Goal: Register for event/course

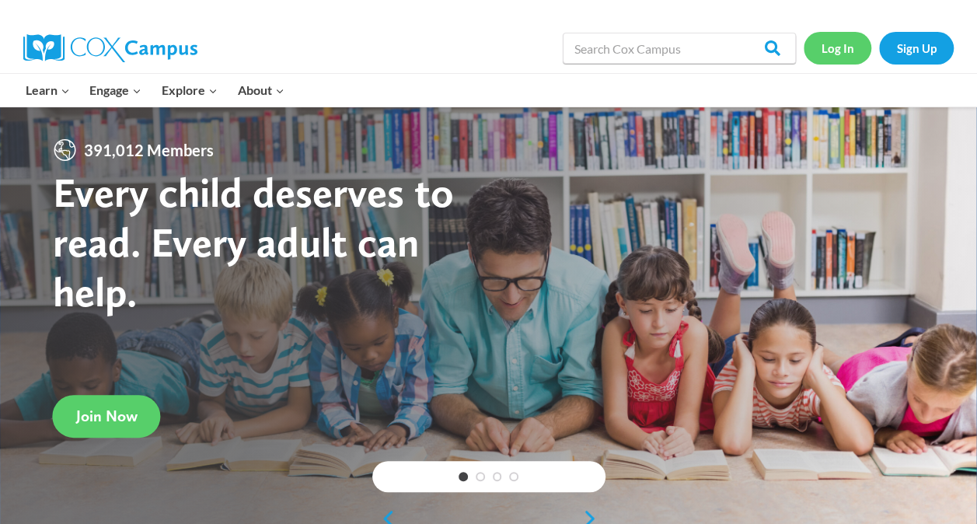
click at [845, 36] on link "Log In" at bounding box center [838, 48] width 68 height 32
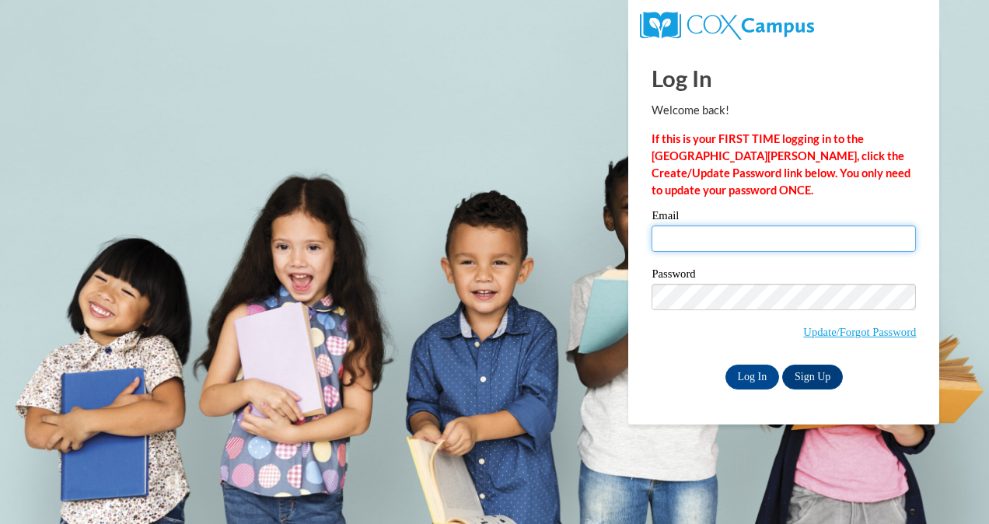
click at [714, 235] on input "Email" at bounding box center [784, 238] width 264 height 26
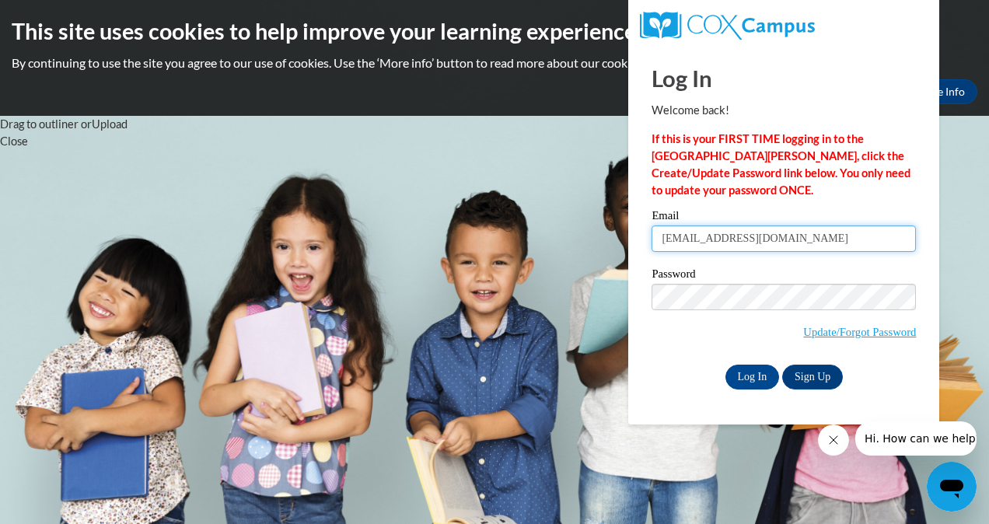
type input "rohle7750@my.uwstout.edu"
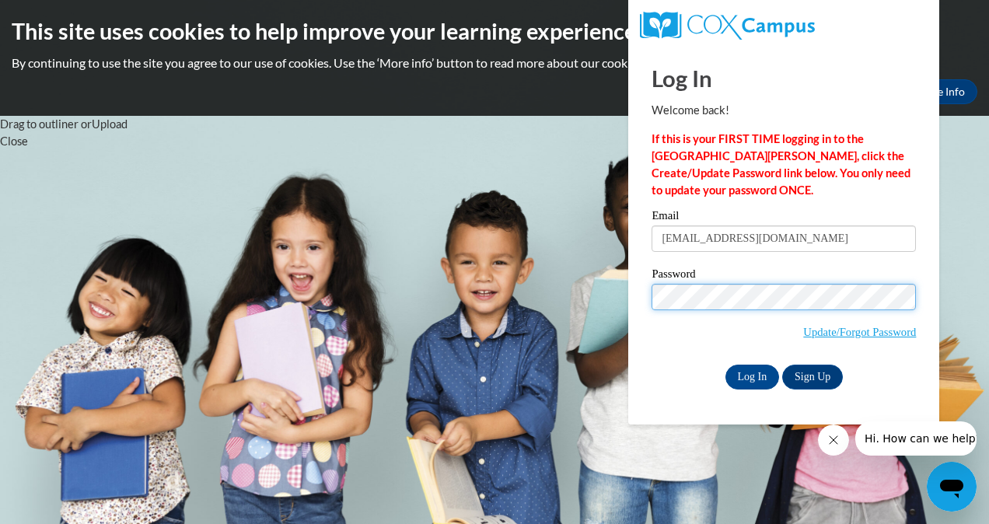
click at [725, 365] on input "Log In" at bounding box center [752, 377] width 54 height 25
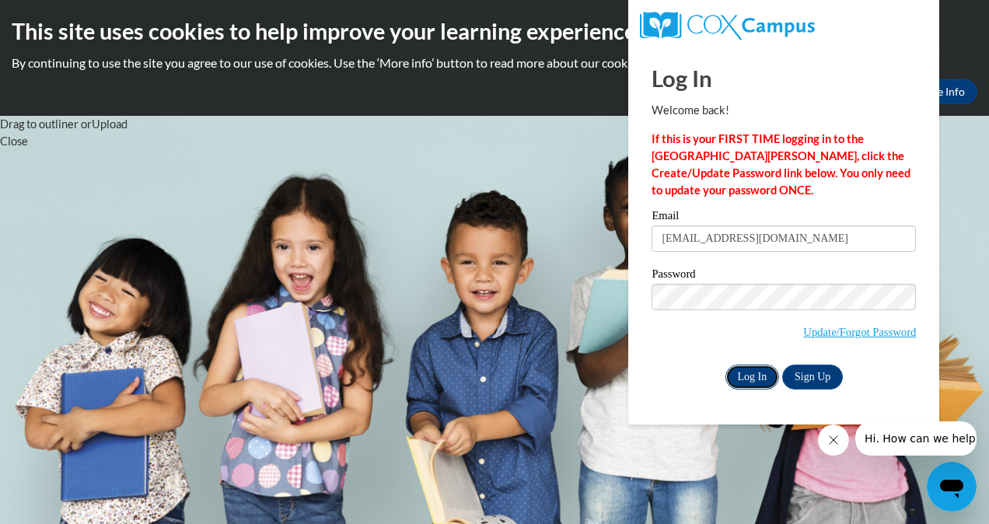
click at [750, 372] on input "Log In" at bounding box center [752, 377] width 54 height 25
click at [753, 376] on input "Log In" at bounding box center [752, 377] width 54 height 25
click at [864, 330] on link "Update/Forgot Password" at bounding box center [859, 332] width 113 height 12
click at [754, 374] on input "Log In" at bounding box center [752, 377] width 54 height 25
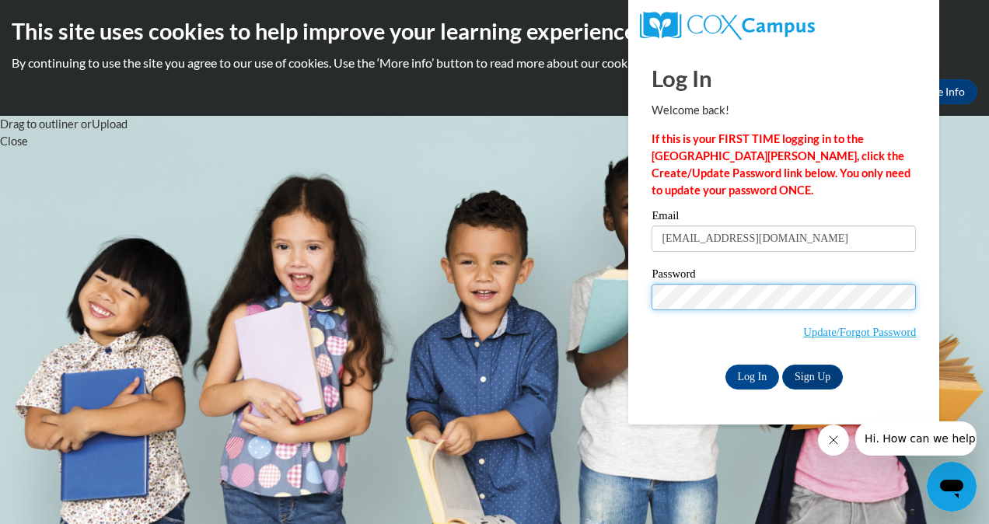
click at [530, 306] on body "This site uses cookies to help improve your learning experience. By continuing …" at bounding box center [494, 262] width 989 height 524
click at [725, 365] on input "Log In" at bounding box center [752, 377] width 54 height 25
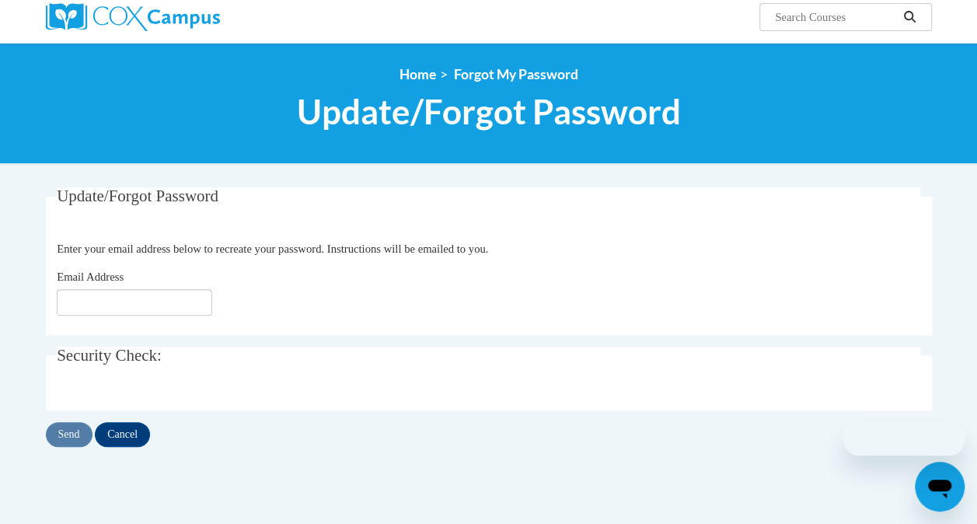
scroll to position [125, 0]
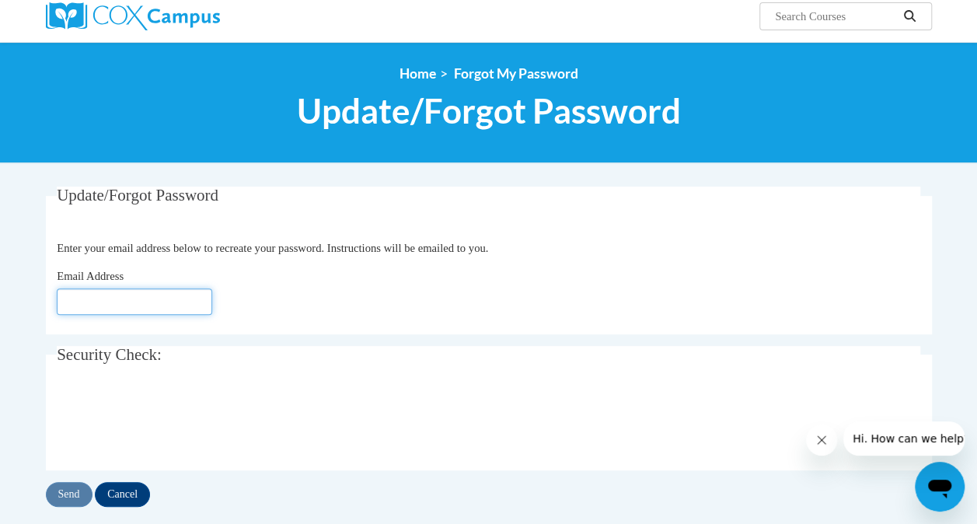
click at [145, 302] on input "Email Address" at bounding box center [135, 301] width 156 height 26
click at [137, 293] on input "Email Address" at bounding box center [135, 301] width 156 height 26
type input "rohle7750@my.uwstout.edu"
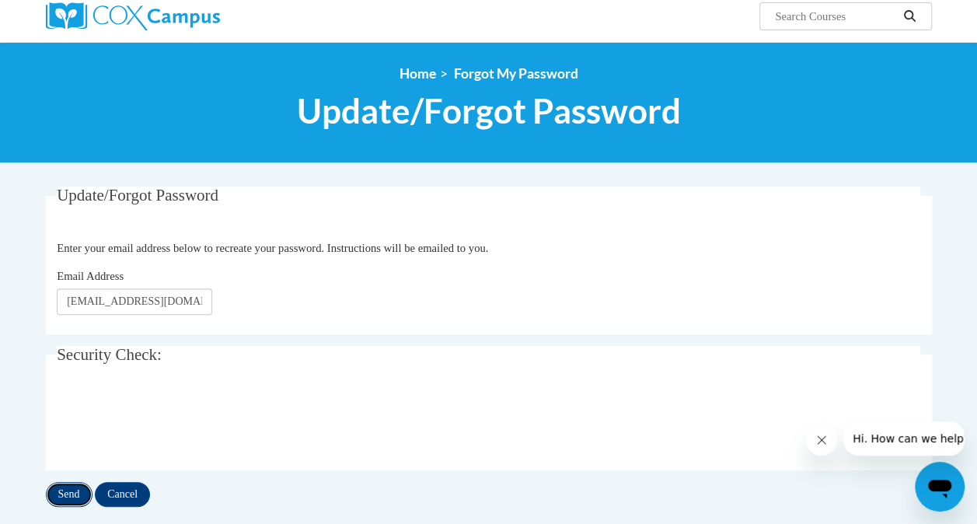
click at [76, 494] on input "Send" at bounding box center [69, 494] width 47 height 25
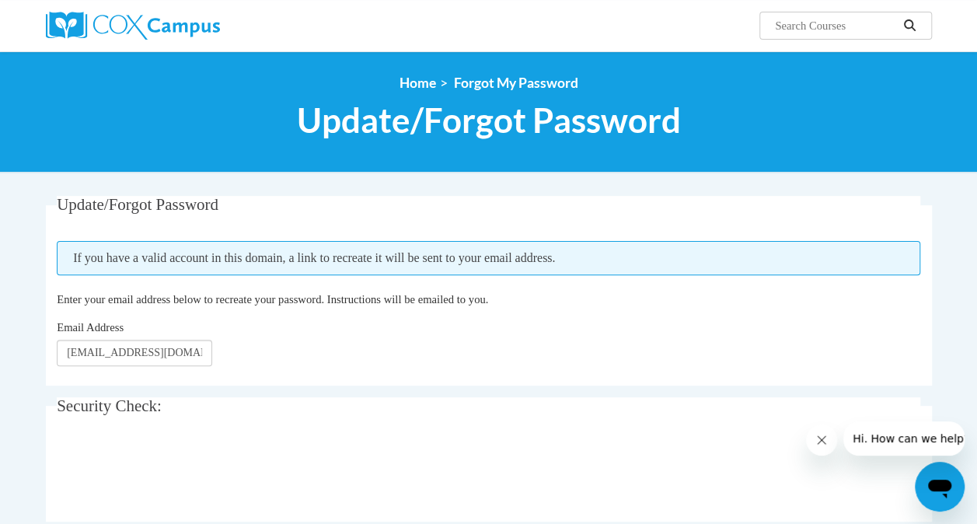
scroll to position [120, 0]
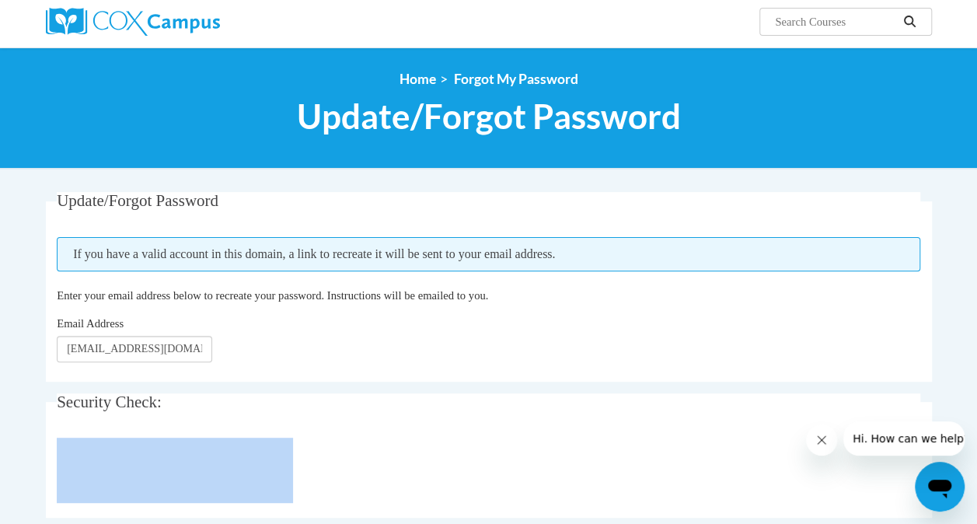
drag, startPoint x: 186, startPoint y: 401, endPoint x: 317, endPoint y: 428, distance: 134.0
click at [317, 428] on fieldset "Security Check: Enter the security code + =" at bounding box center [489, 455] width 886 height 124
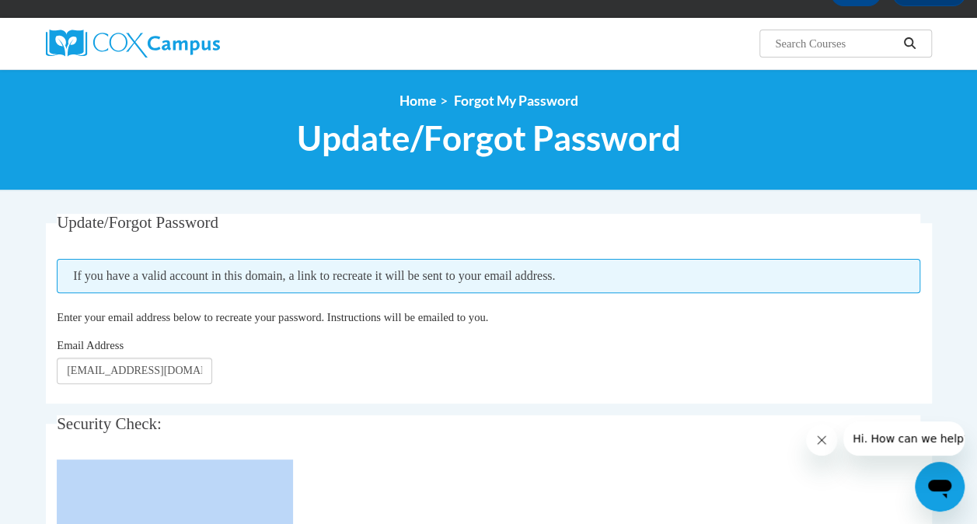
scroll to position [96, 0]
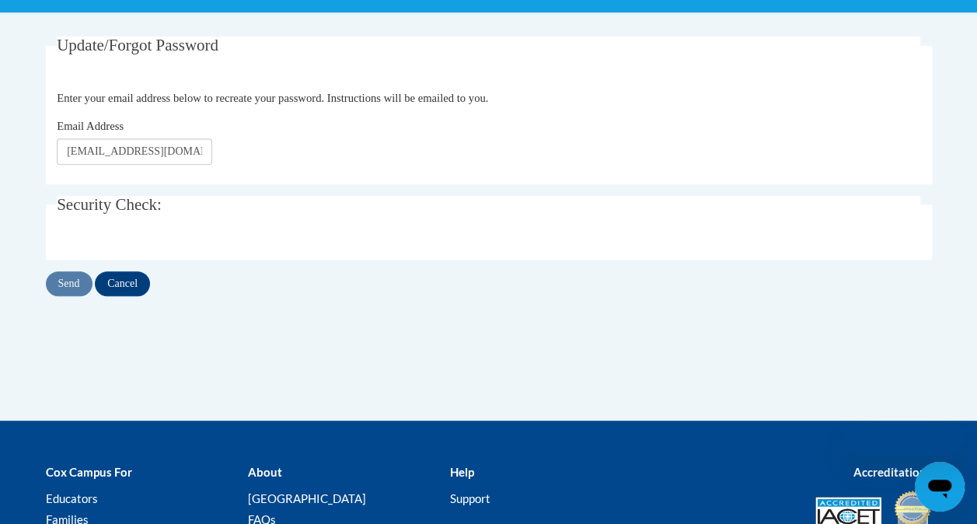
scroll to position [125, 0]
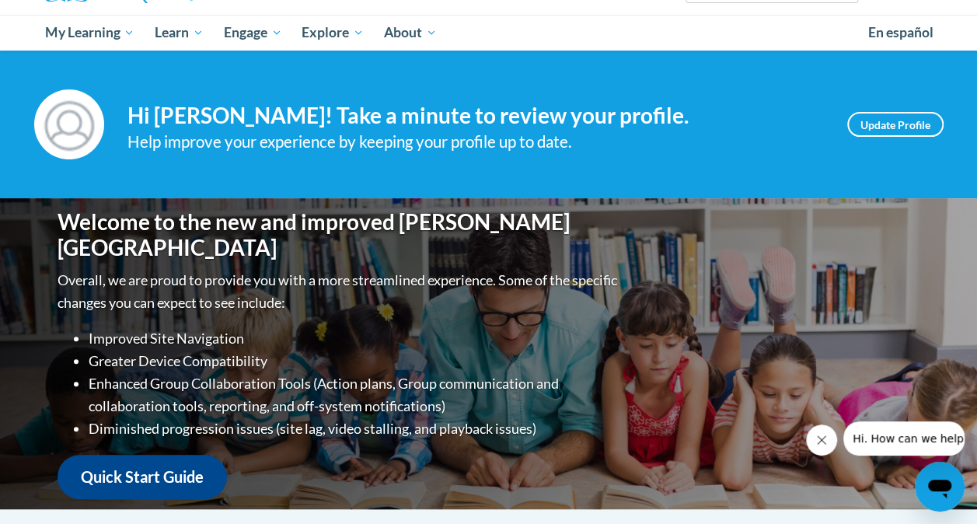
scroll to position [151, 0]
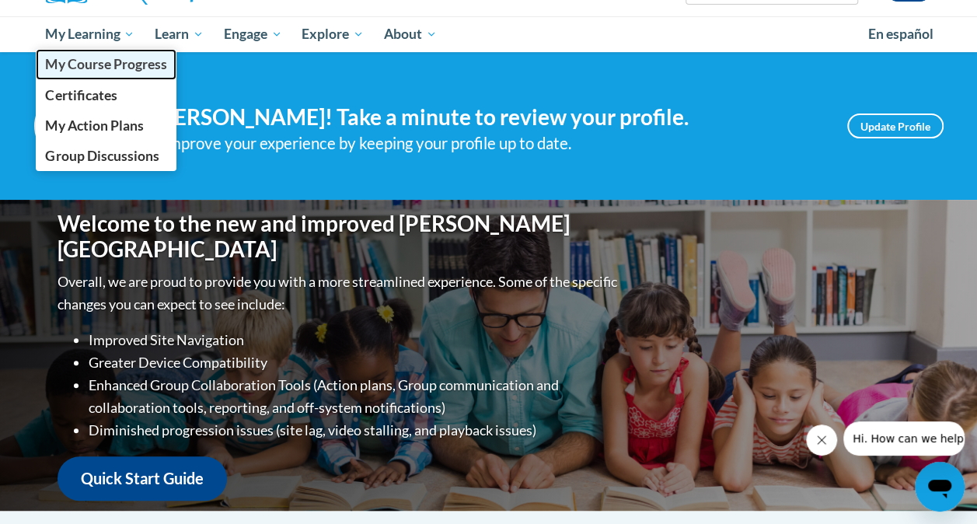
click at [110, 57] on span "My Course Progress" at bounding box center [105, 64] width 121 height 16
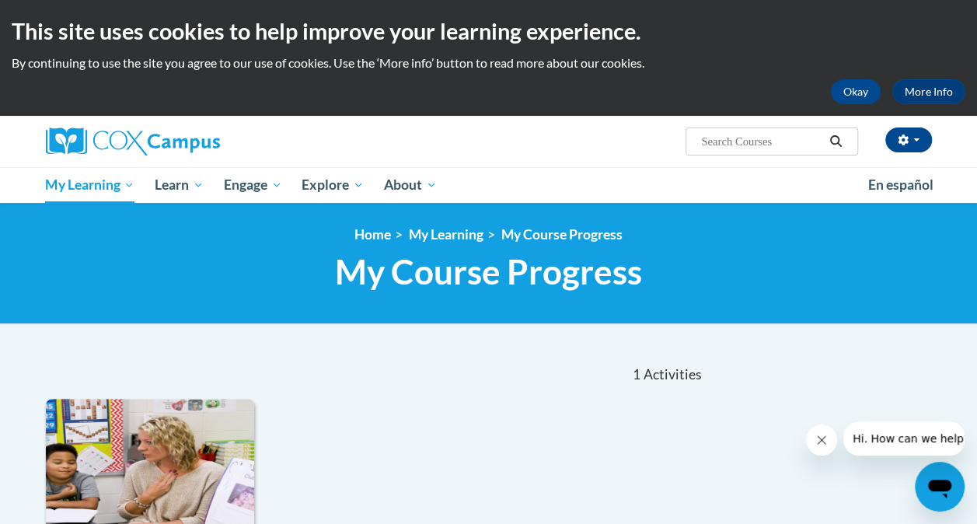
click at [778, 143] on input "Search..." at bounding box center [762, 141] width 124 height 19
type input "comprehension"
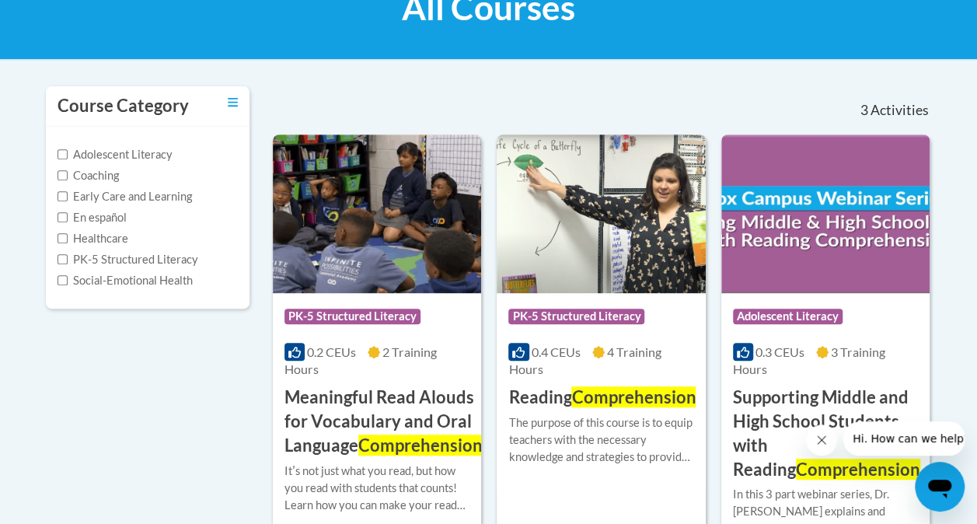
scroll to position [264, 0]
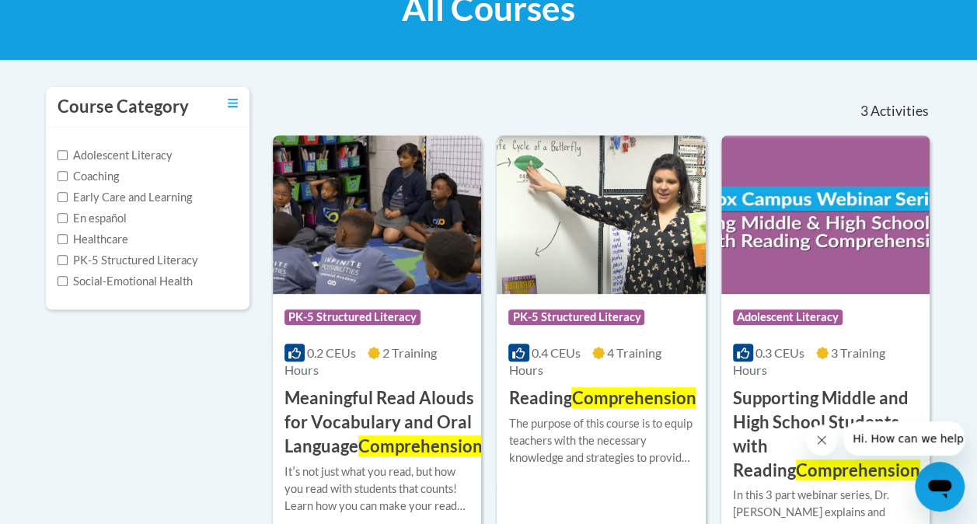
click at [211, 379] on div "Course Category Adolescent Literacy Coaching Early Care and Learning En español…" at bounding box center [489, 326] width 910 height 481
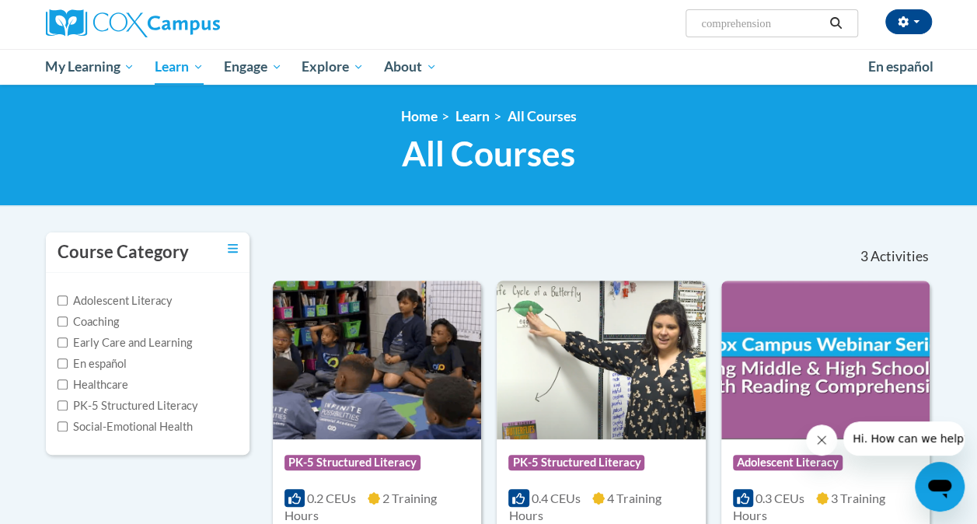
scroll to position [116, 0]
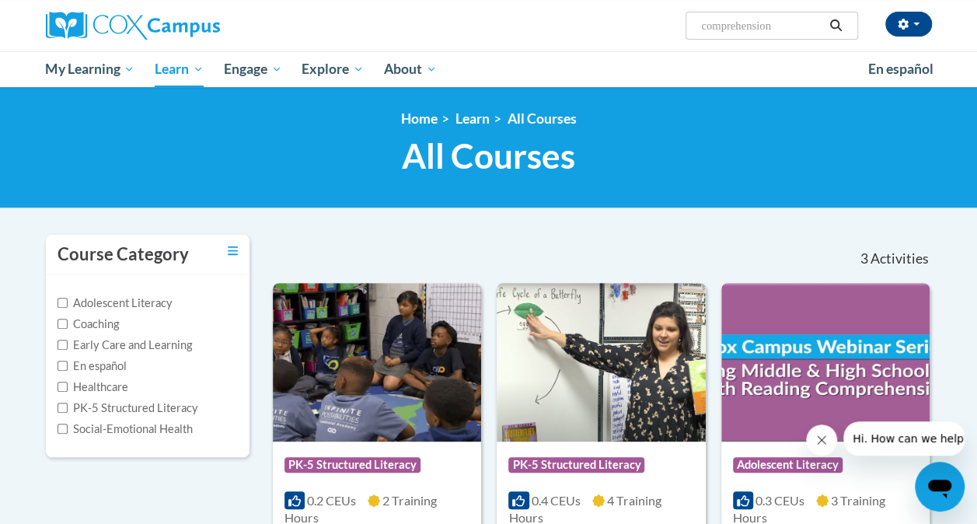
click at [791, 25] on input "comprehension" at bounding box center [762, 25] width 124 height 19
type input "comprehension instruction"
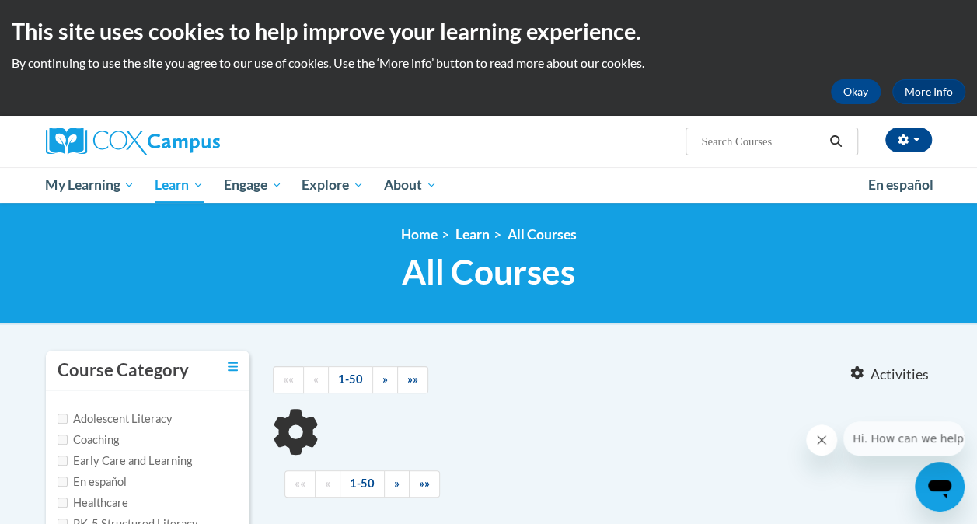
type input "comprehension instruction"
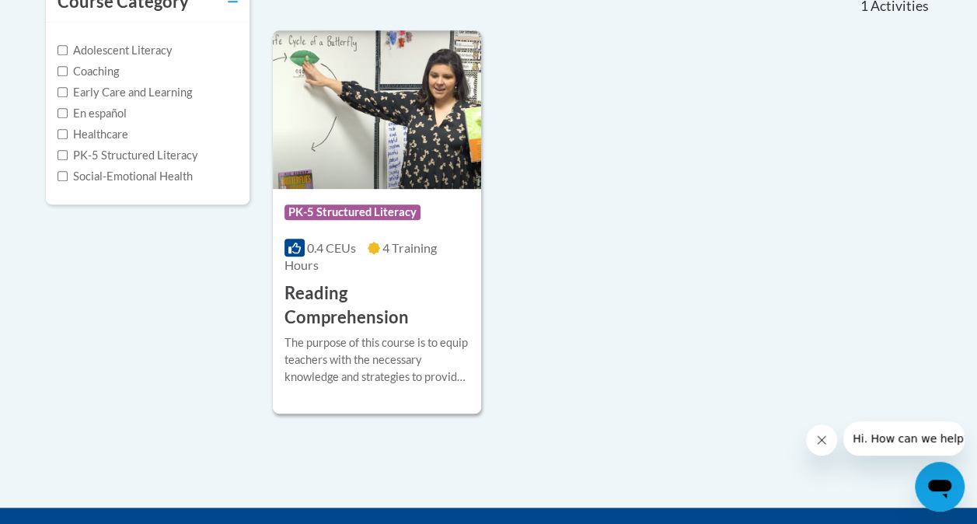
scroll to position [369, 0]
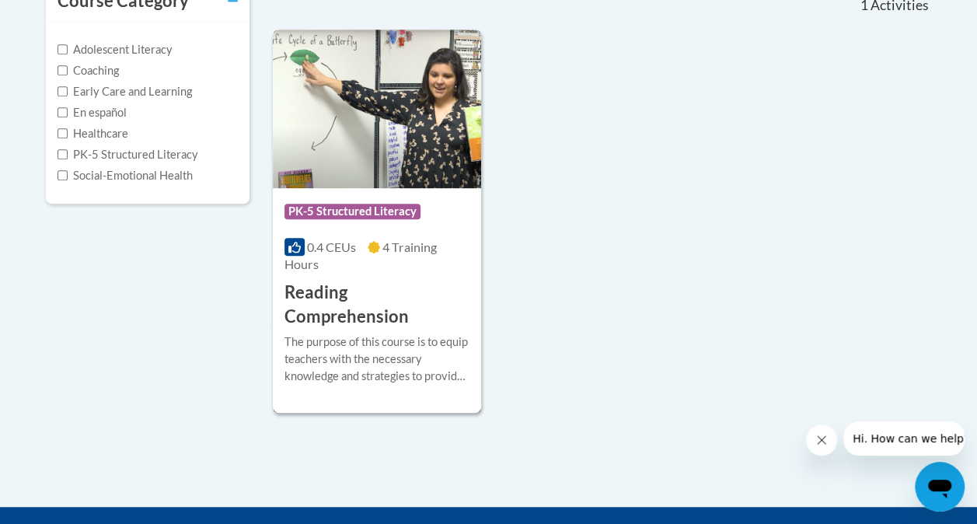
click at [322, 327] on h3 "Reading Comprehension" at bounding box center [377, 305] width 185 height 48
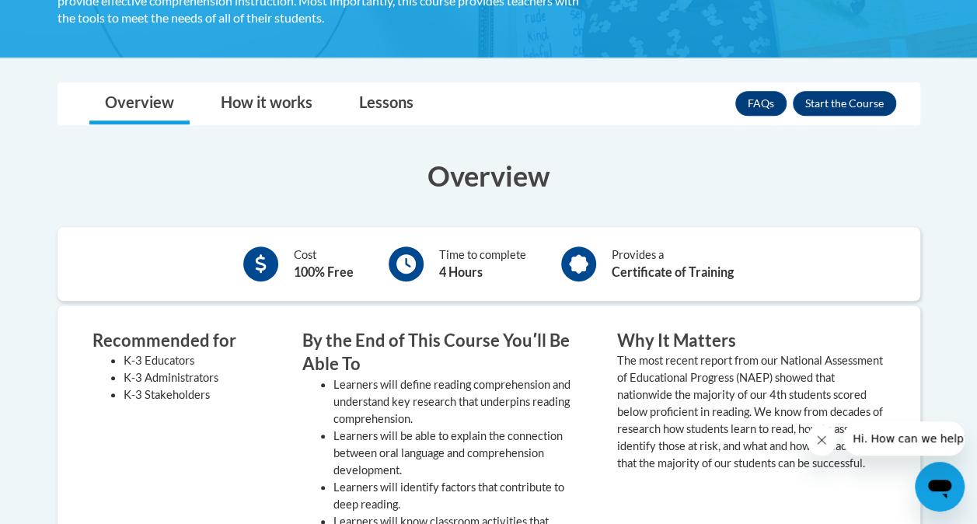
scroll to position [349, 0]
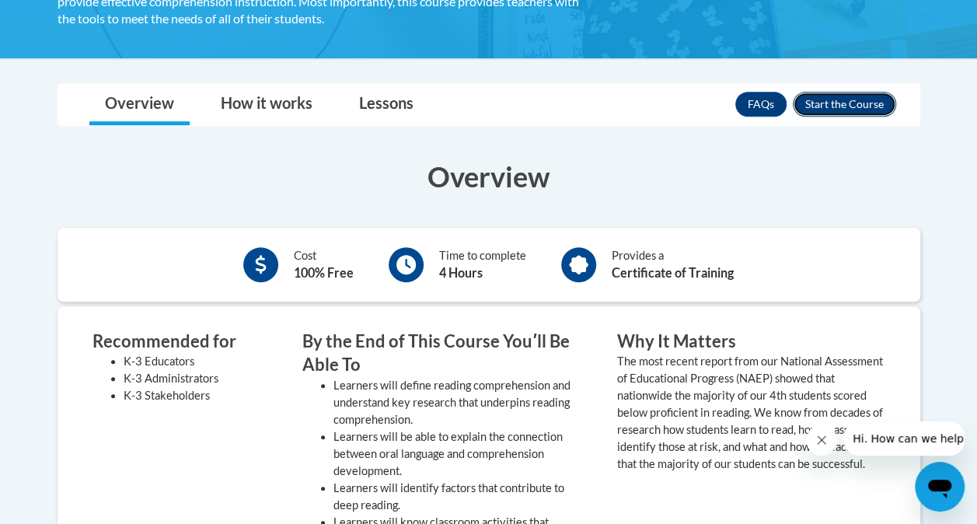
click at [823, 102] on button "Enroll" at bounding box center [844, 104] width 103 height 25
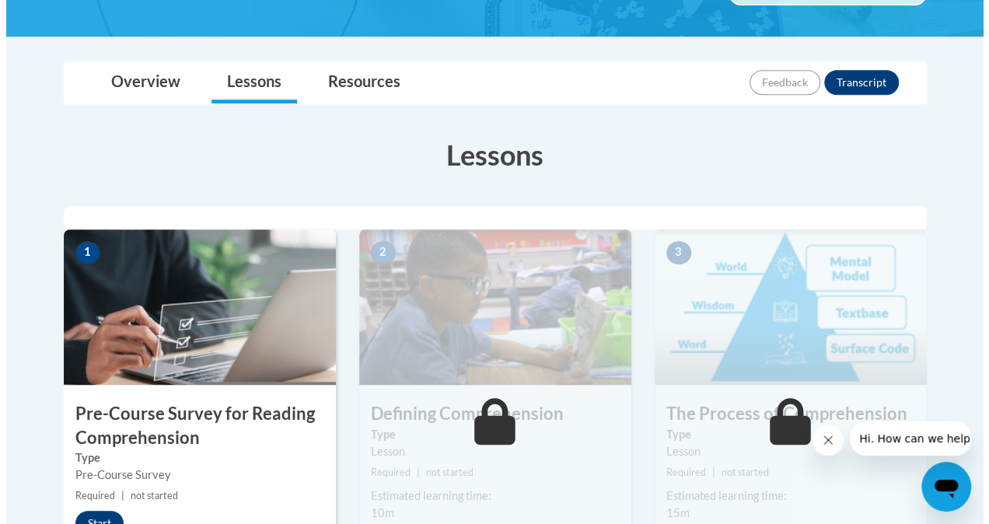
scroll to position [317, 0]
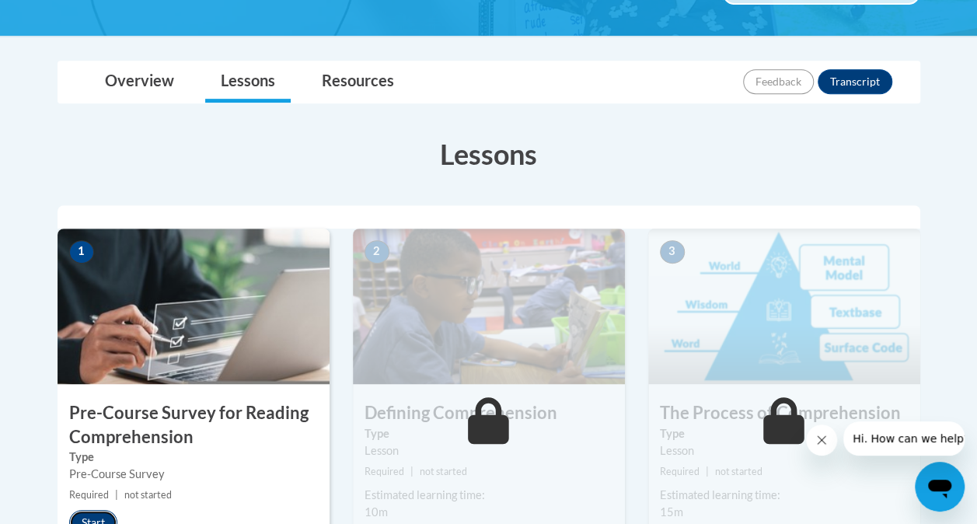
click at [88, 512] on button "Start" at bounding box center [93, 522] width 48 height 25
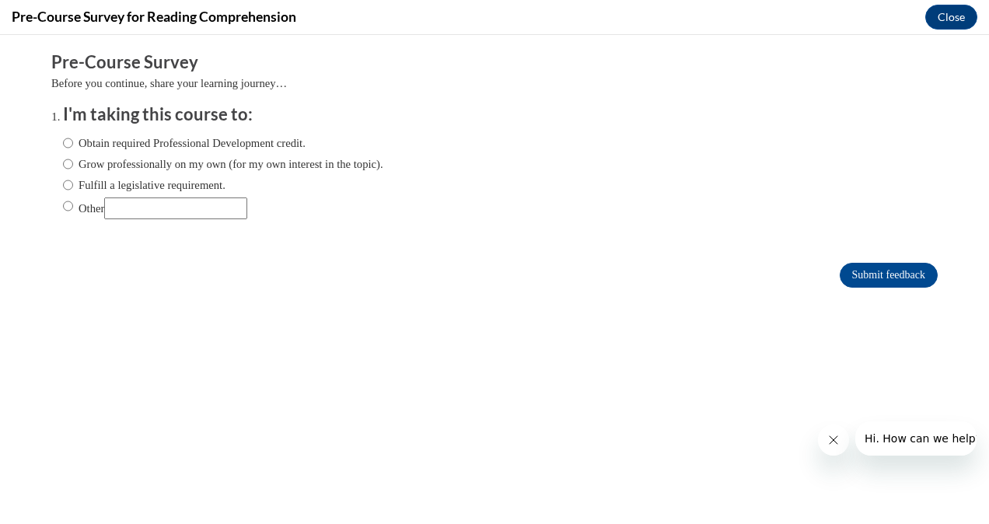
scroll to position [0, 0]
drag, startPoint x: 136, startPoint y: 152, endPoint x: 138, endPoint y: 142, distance: 10.4
click at [138, 142] on div "Obtain required Professional Development credit. Grow professionally on my own …" at bounding box center [223, 177] width 320 height 100
drag, startPoint x: 138, startPoint y: 142, endPoint x: 207, endPoint y: 244, distance: 122.7
click at [207, 244] on form "Pre-Course Survey Before you continue, share your learning journey… I'm taking …" at bounding box center [494, 177] width 886 height 253
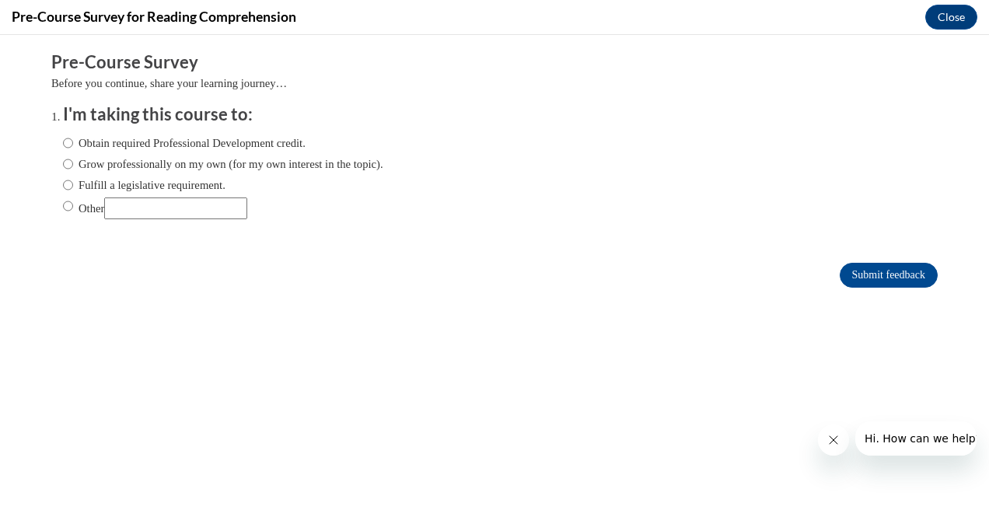
click at [170, 143] on label "Obtain required Professional Development credit." at bounding box center [184, 143] width 243 height 17
click at [73, 143] on input "Obtain required Professional Development credit." at bounding box center [68, 143] width 10 height 17
radio input "true"
click at [870, 275] on input "Submit feedback" at bounding box center [889, 275] width 98 height 25
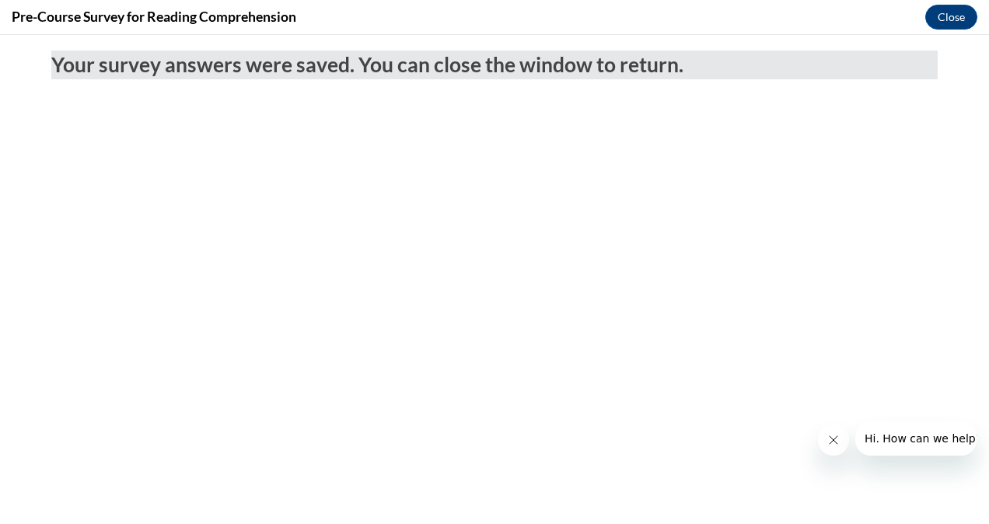
click at [574, 57] on span "Your survey answers were saved. You can close the window to return." at bounding box center [367, 64] width 632 height 25
click at [961, 16] on button "Close" at bounding box center [951, 17] width 52 height 25
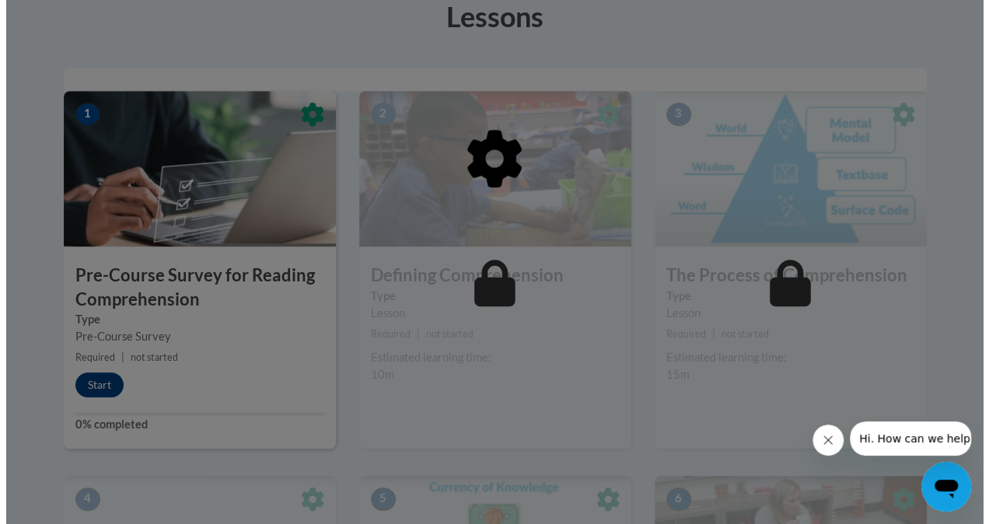
scroll to position [453, 0]
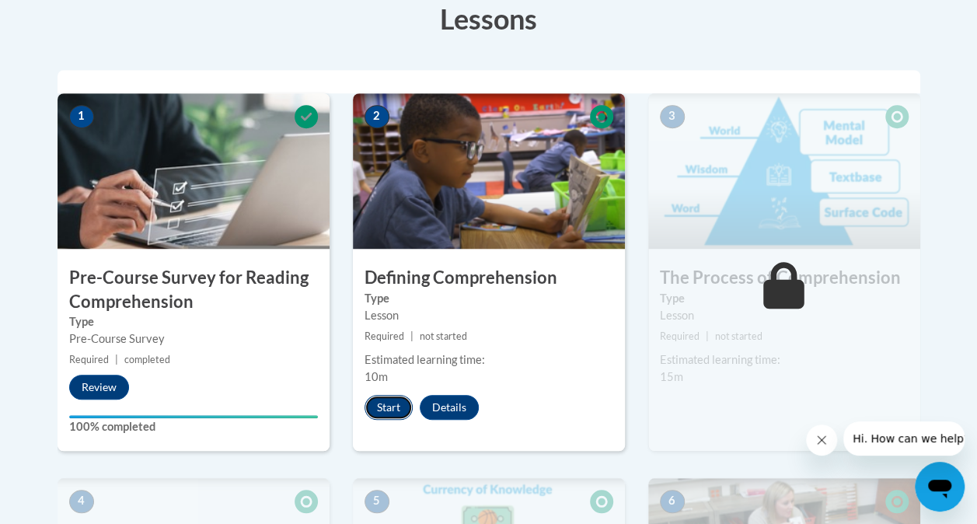
click at [394, 400] on button "Start" at bounding box center [389, 407] width 48 height 25
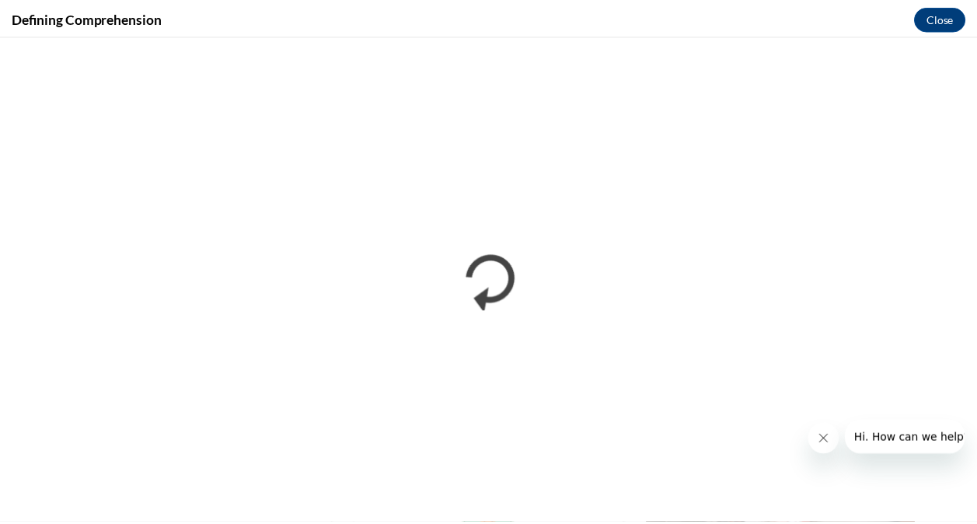
scroll to position [0, 0]
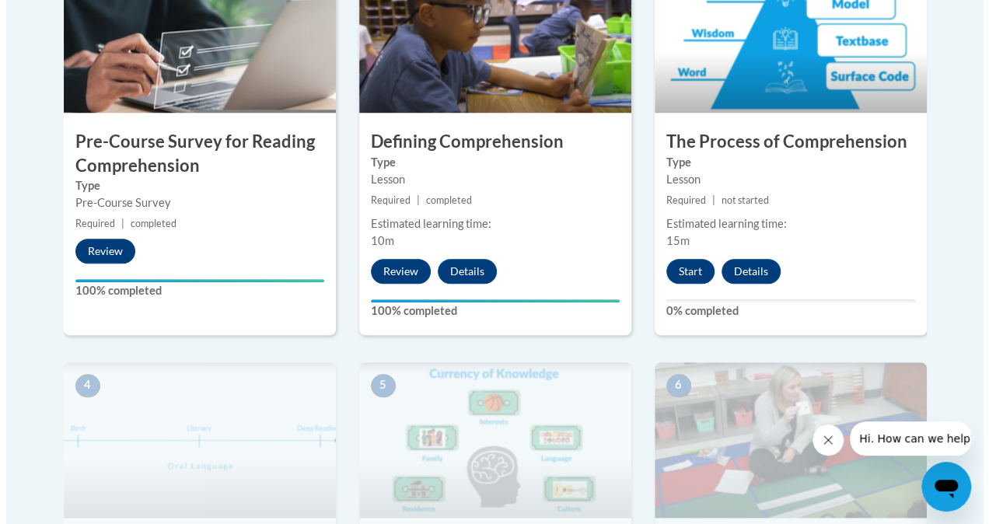
scroll to position [589, 0]
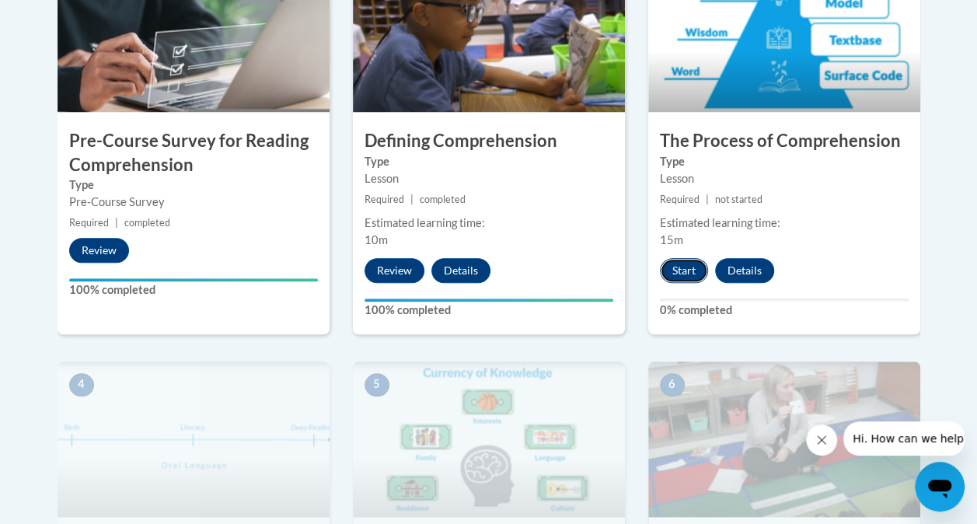
click at [676, 273] on button "Start" at bounding box center [684, 270] width 48 height 25
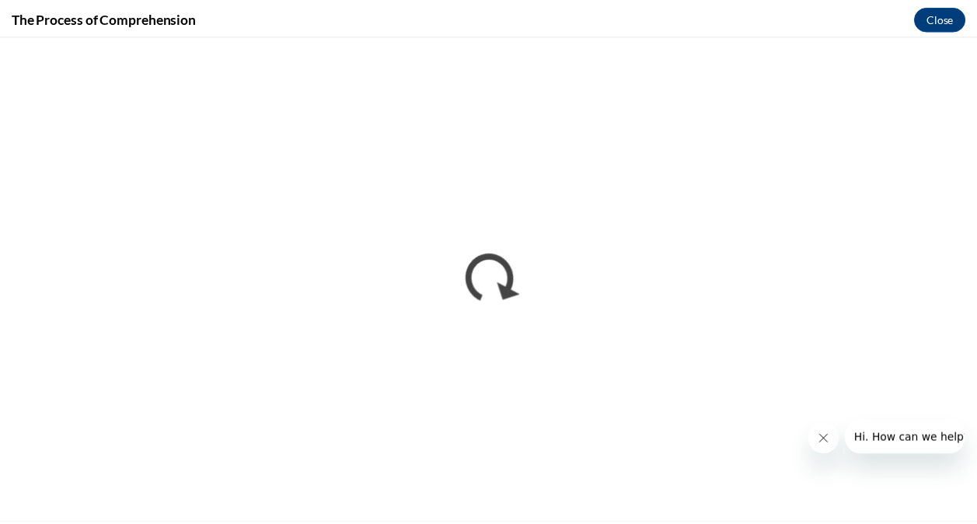
scroll to position [0, 0]
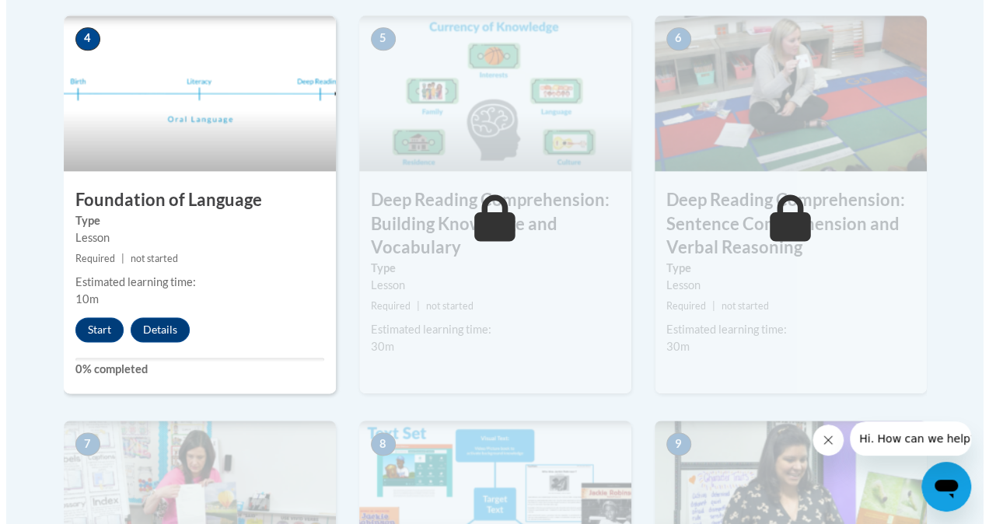
scroll to position [924, 0]
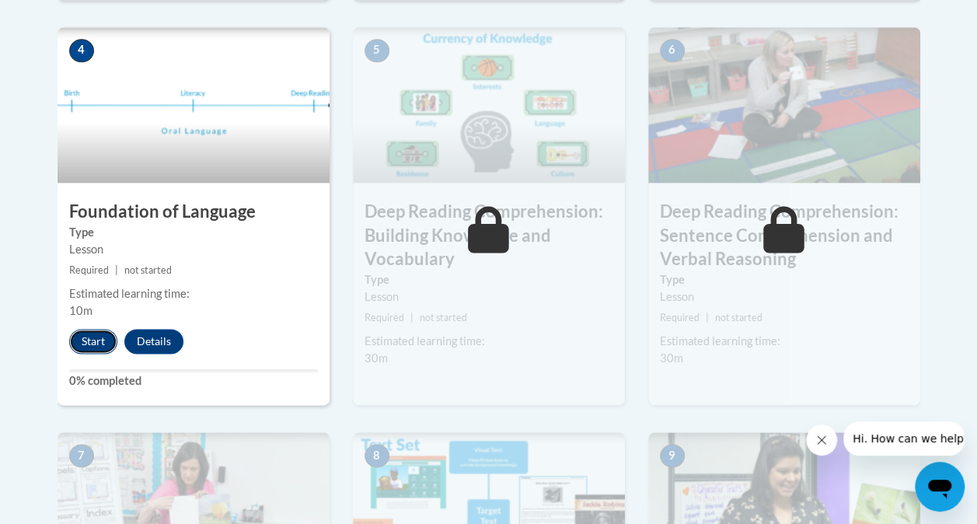
click at [79, 343] on button "Start" at bounding box center [93, 341] width 48 height 25
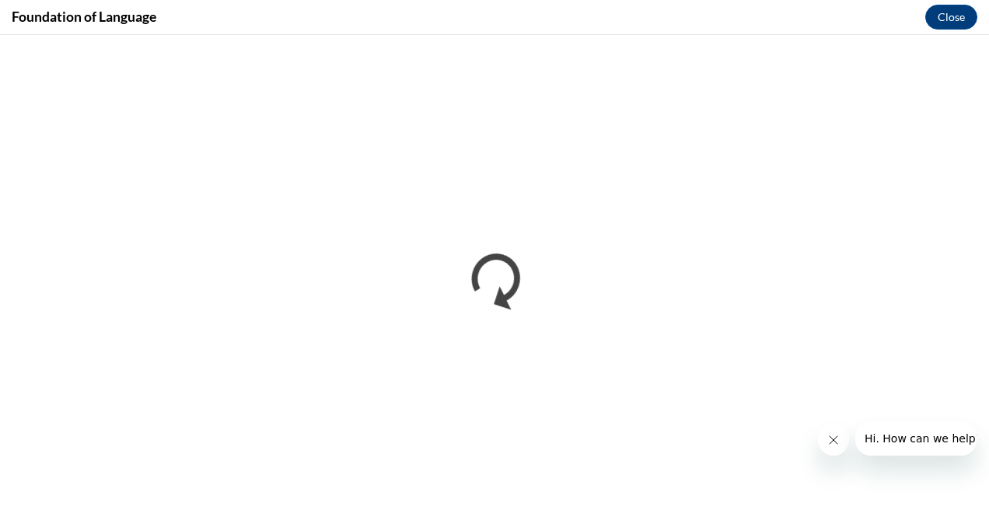
scroll to position [0, 0]
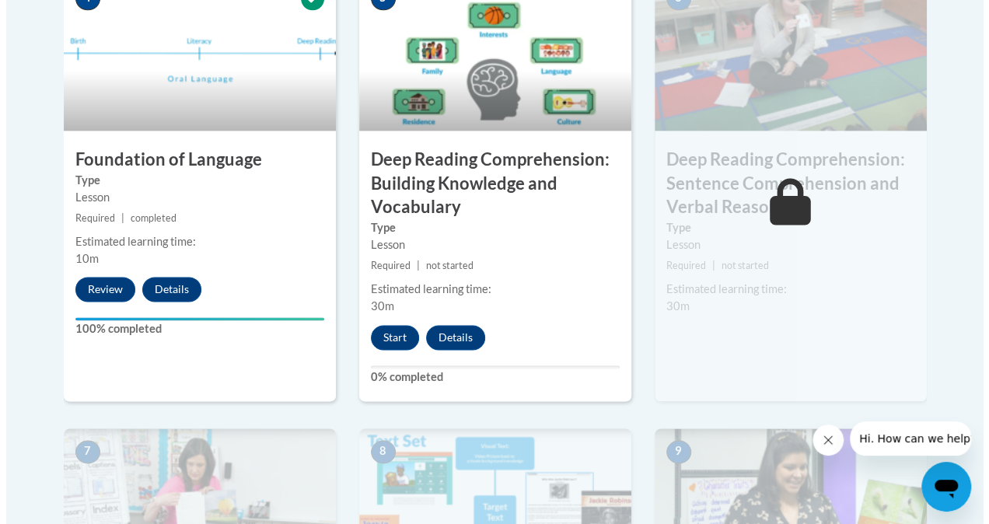
scroll to position [975, 0]
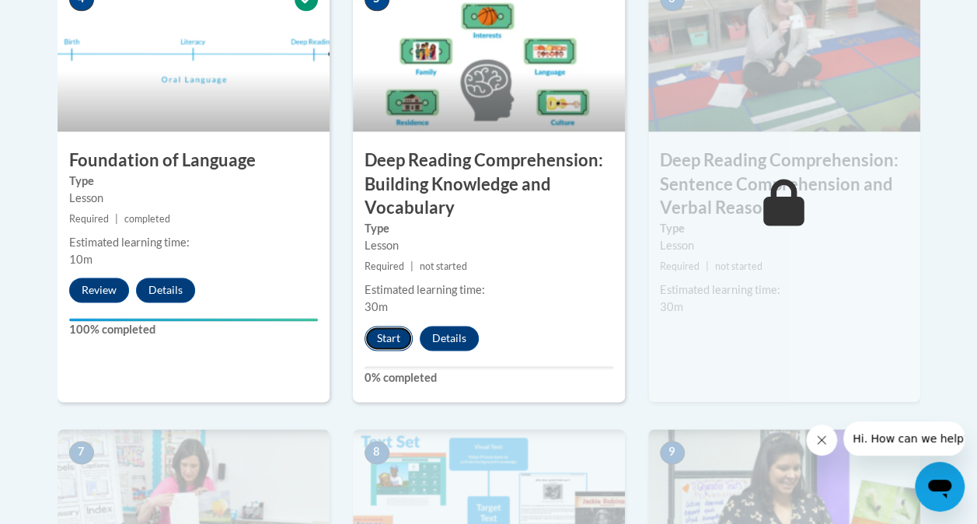
click at [393, 339] on button "Start" at bounding box center [389, 338] width 48 height 25
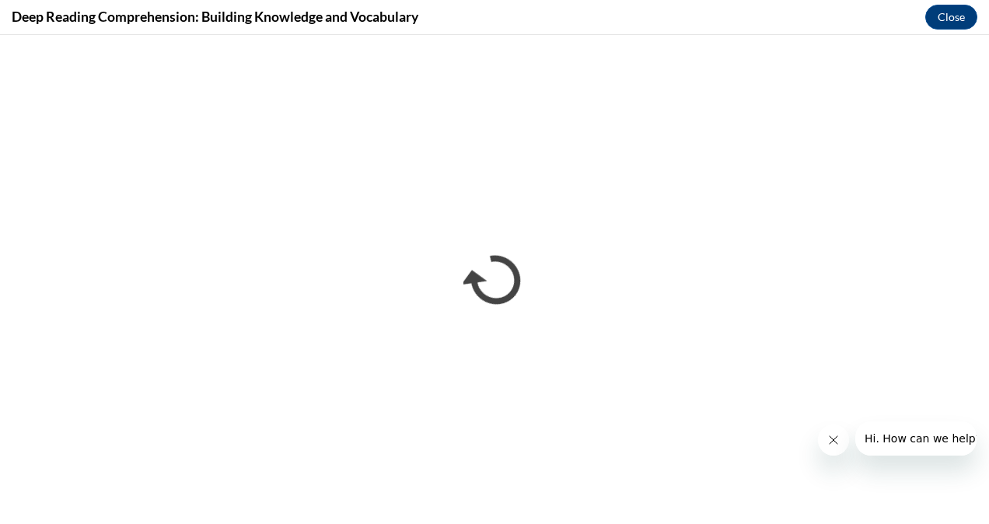
scroll to position [0, 0]
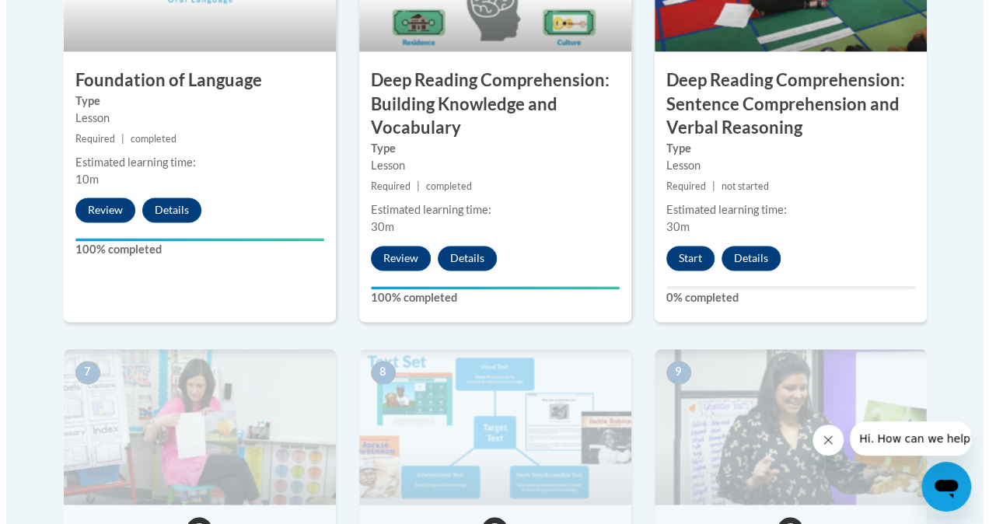
scroll to position [1052, 0]
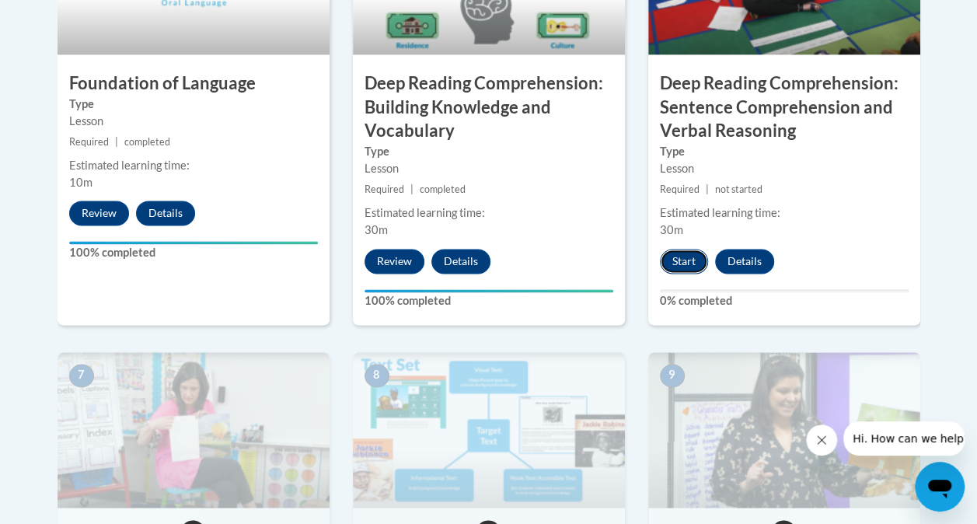
click at [686, 250] on button "Start" at bounding box center [684, 261] width 48 height 25
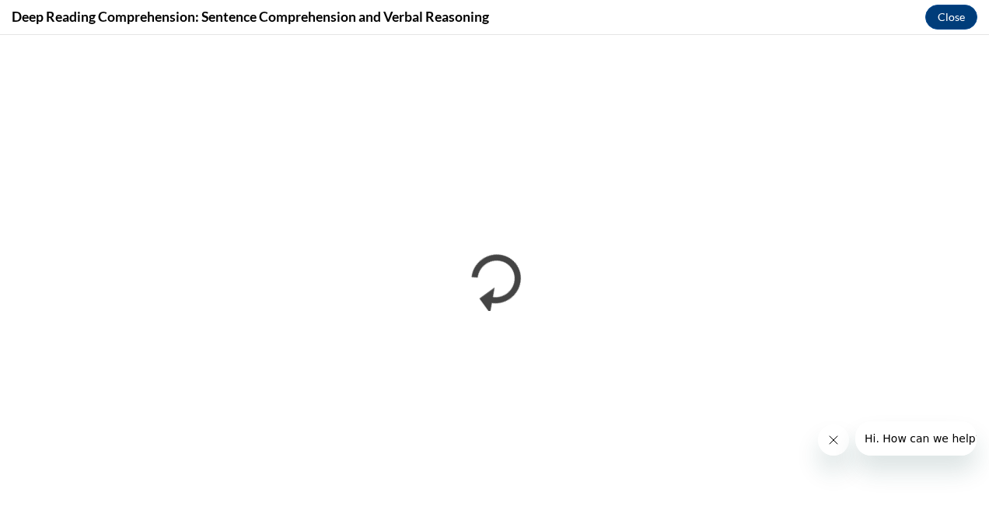
scroll to position [0, 0]
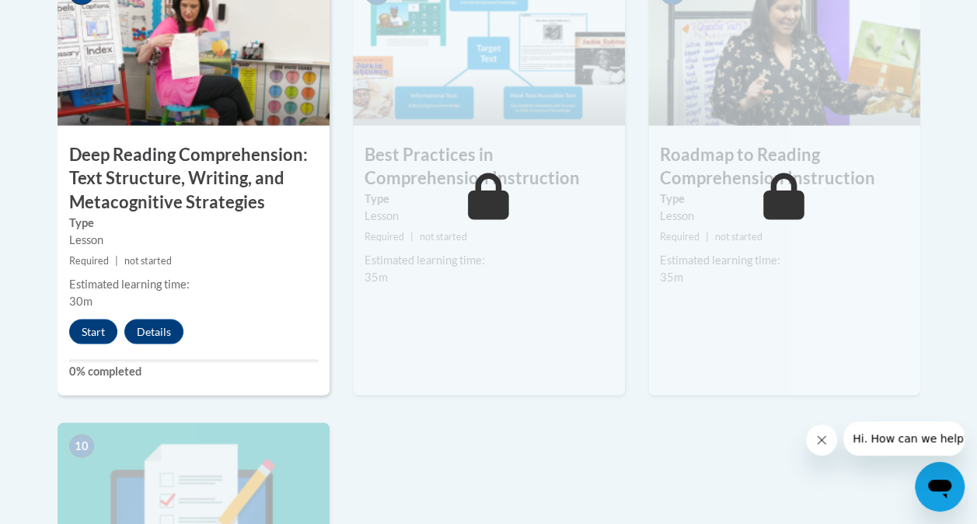
scroll to position [1435, 0]
